Goal: Task Accomplishment & Management: Complete application form

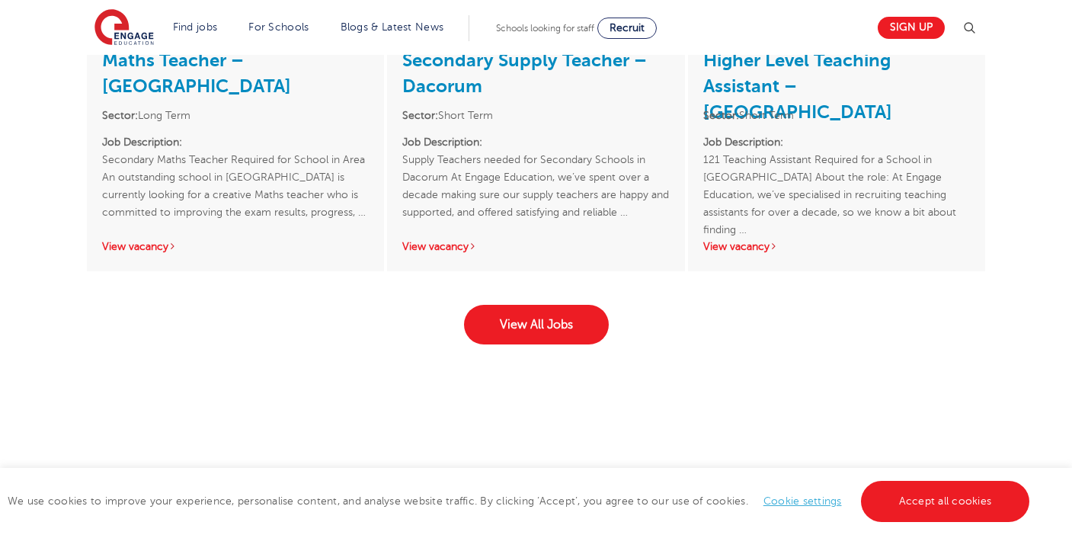
scroll to position [2107, 0]
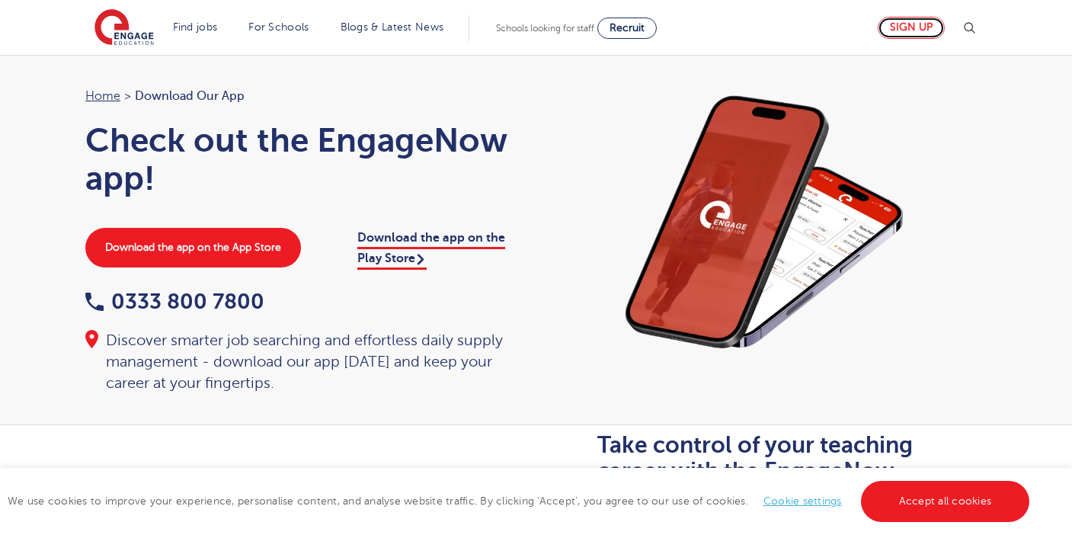
click at [910, 24] on link "Sign up" at bounding box center [911, 28] width 67 height 22
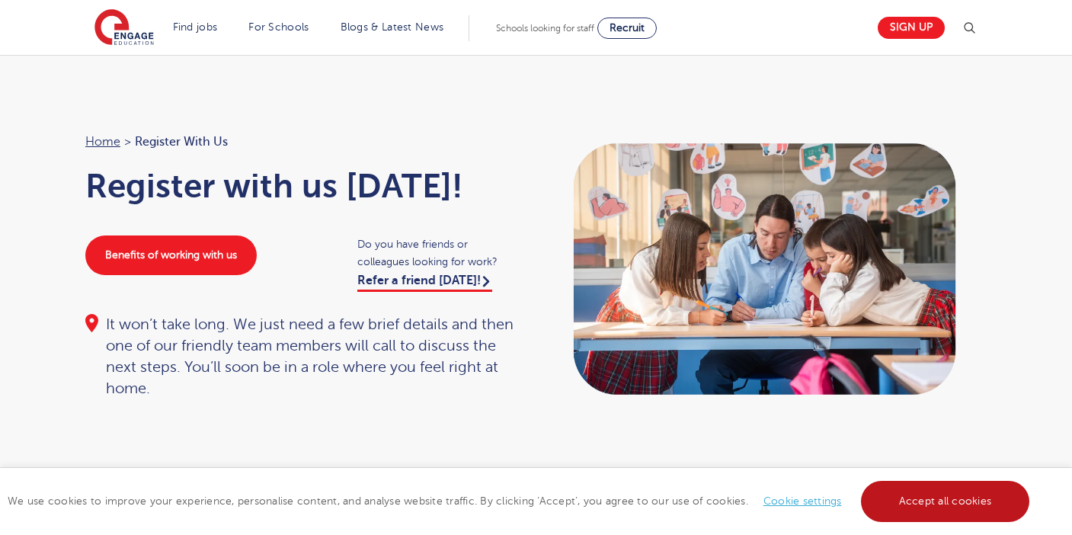
click at [905, 496] on link "Accept all cookies" at bounding box center [945, 501] width 169 height 41
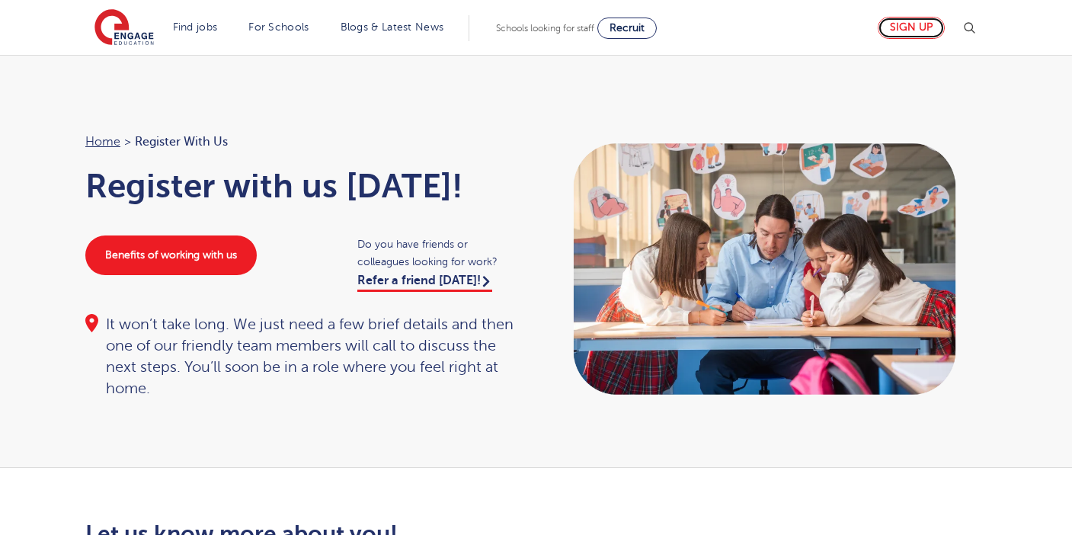
click at [899, 24] on link "Sign up" at bounding box center [911, 28] width 67 height 22
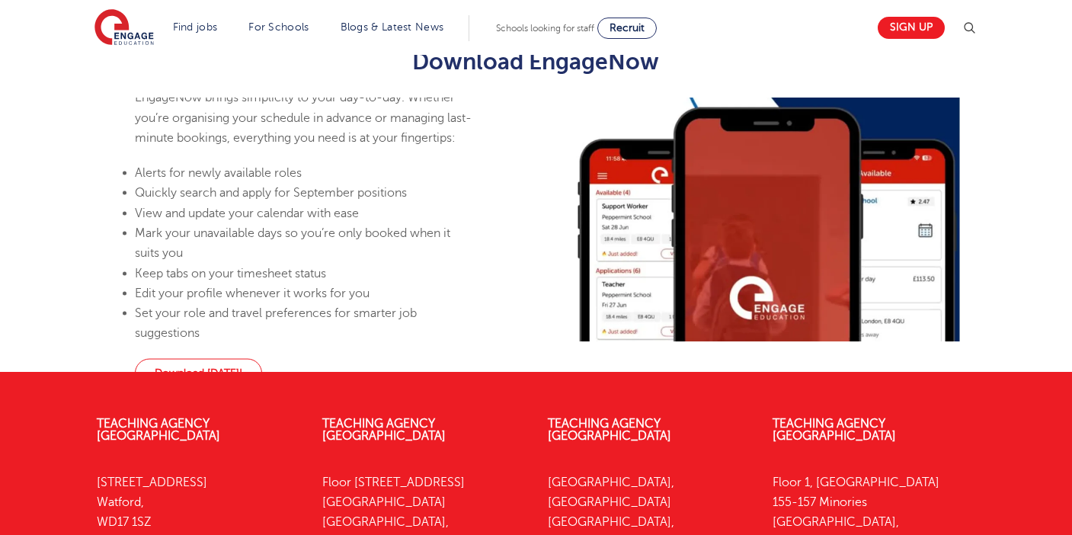
scroll to position [1356, 0]
